Goal: Check status: Check status

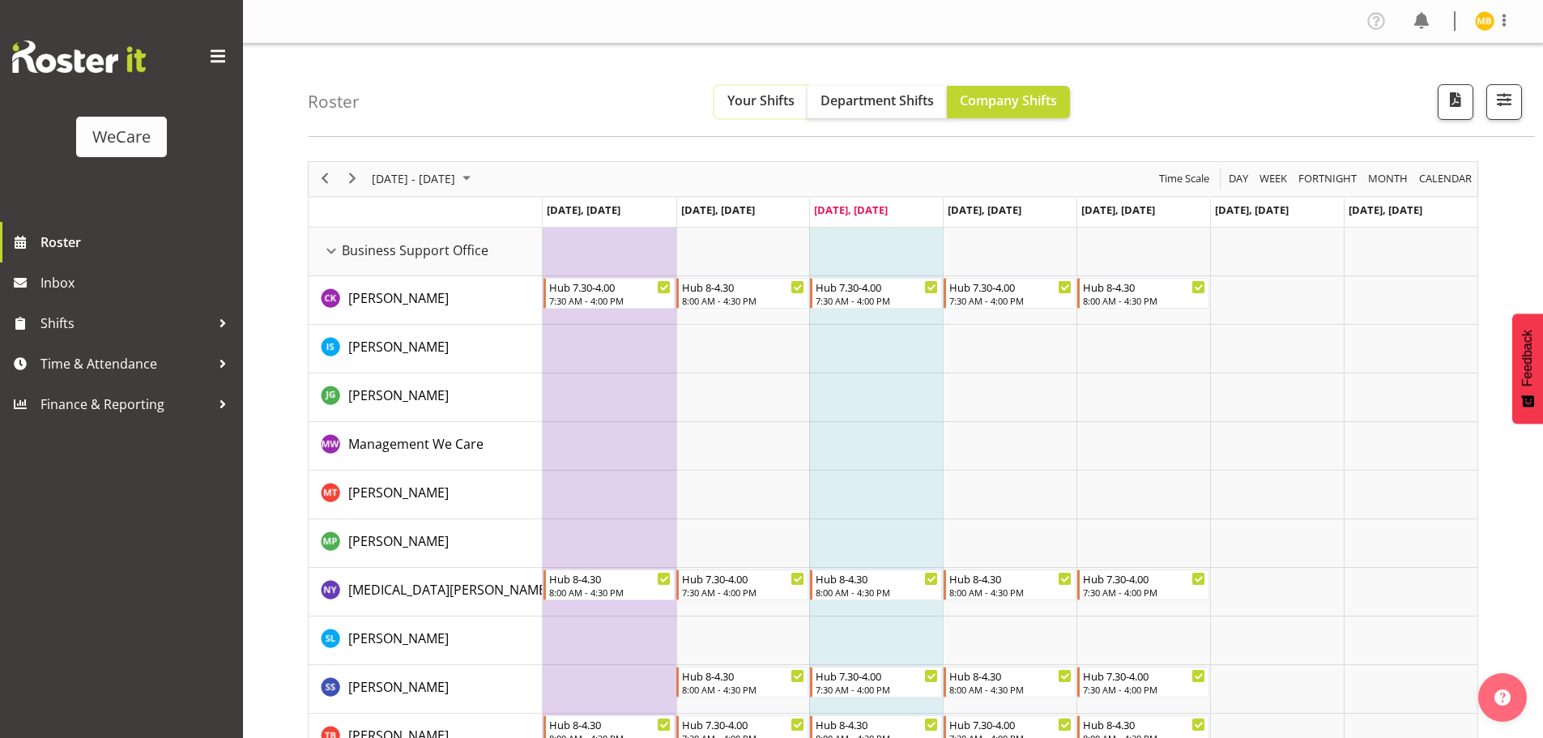
click at [759, 104] on span "Your Shifts" at bounding box center [760, 101] width 67 height 18
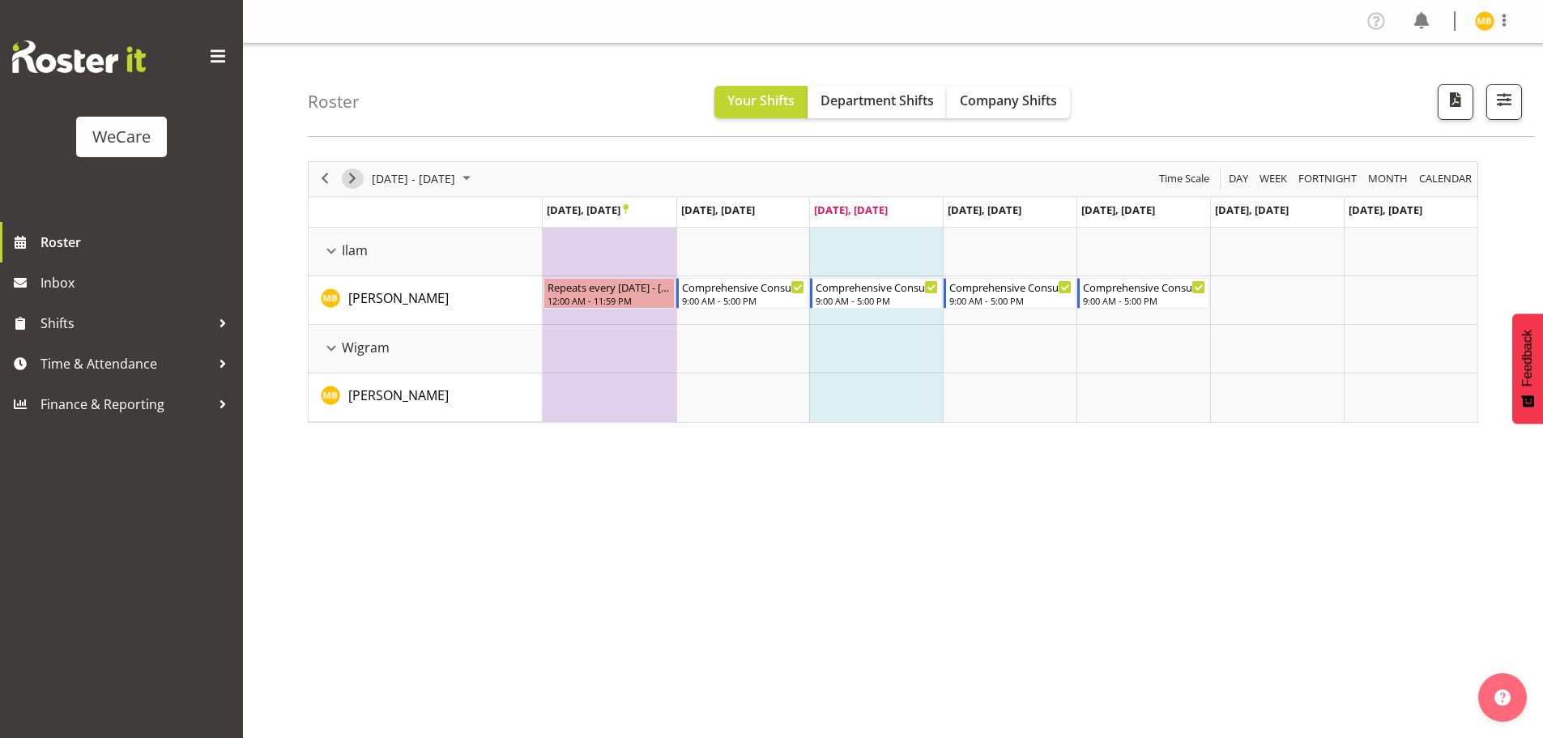
click at [357, 175] on span "Next" at bounding box center [352, 178] width 19 height 20
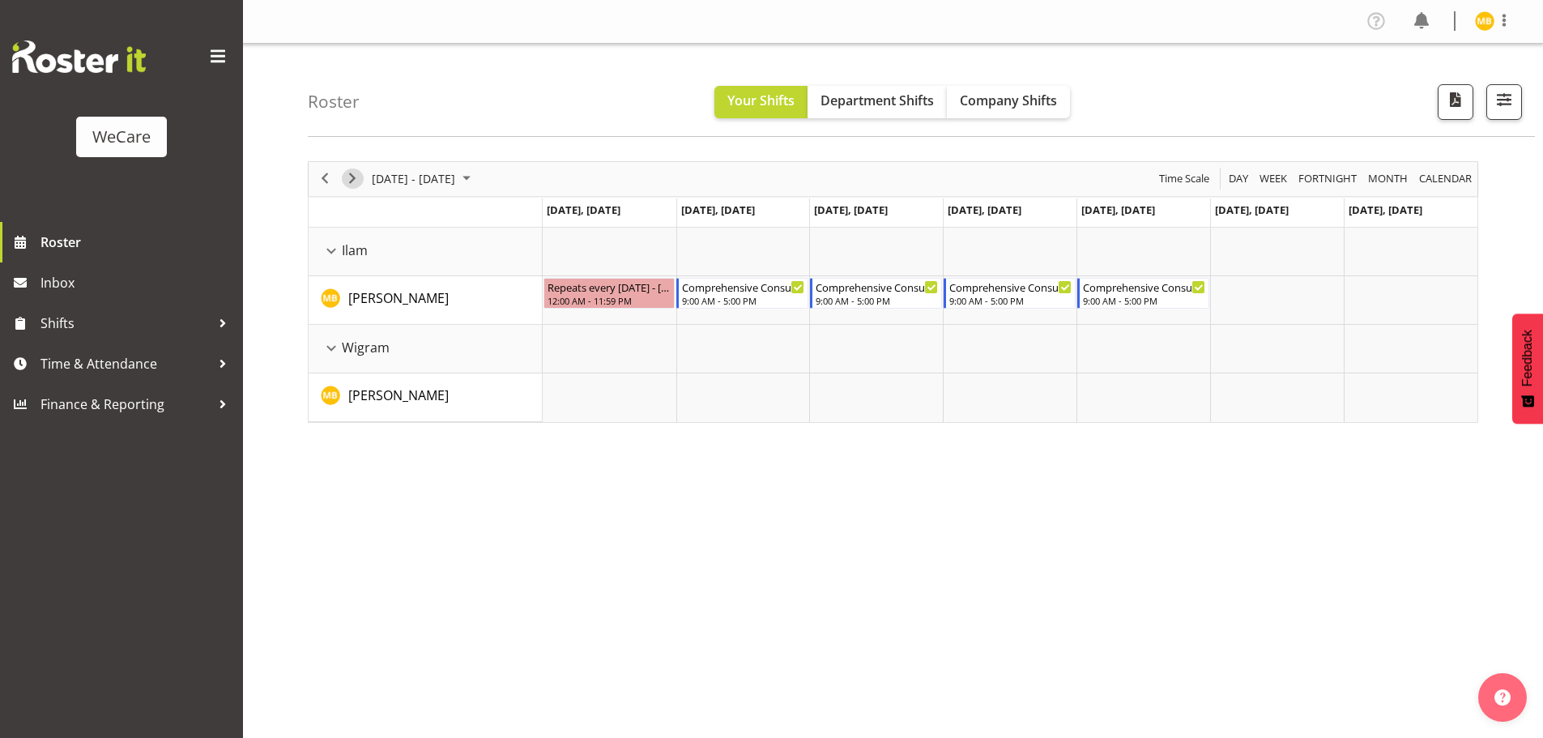
click at [357, 173] on span "Next" at bounding box center [352, 178] width 19 height 20
click at [352, 181] on span "Next" at bounding box center [352, 178] width 19 height 20
click at [326, 177] on span "Previous" at bounding box center [324, 178] width 19 height 20
click at [327, 182] on span "Previous" at bounding box center [324, 178] width 19 height 20
